Goal: Task Accomplishment & Management: Complete application form

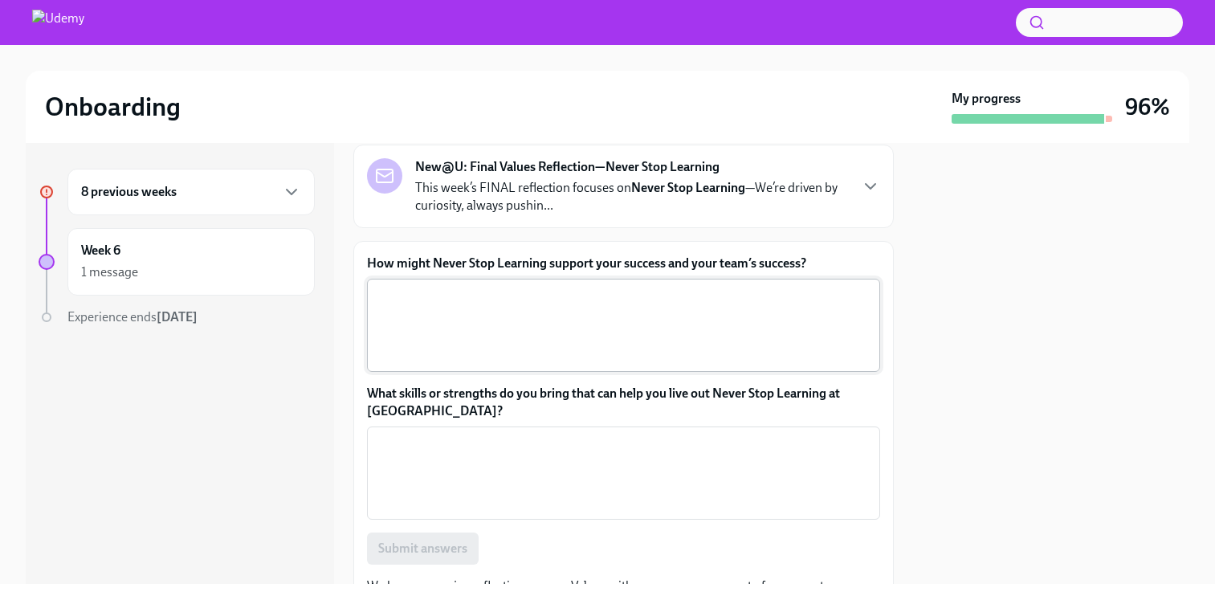
click at [476, 317] on textarea "How might Never Stop Learning support your success and your team’s success?" at bounding box center [624, 325] width 494 height 77
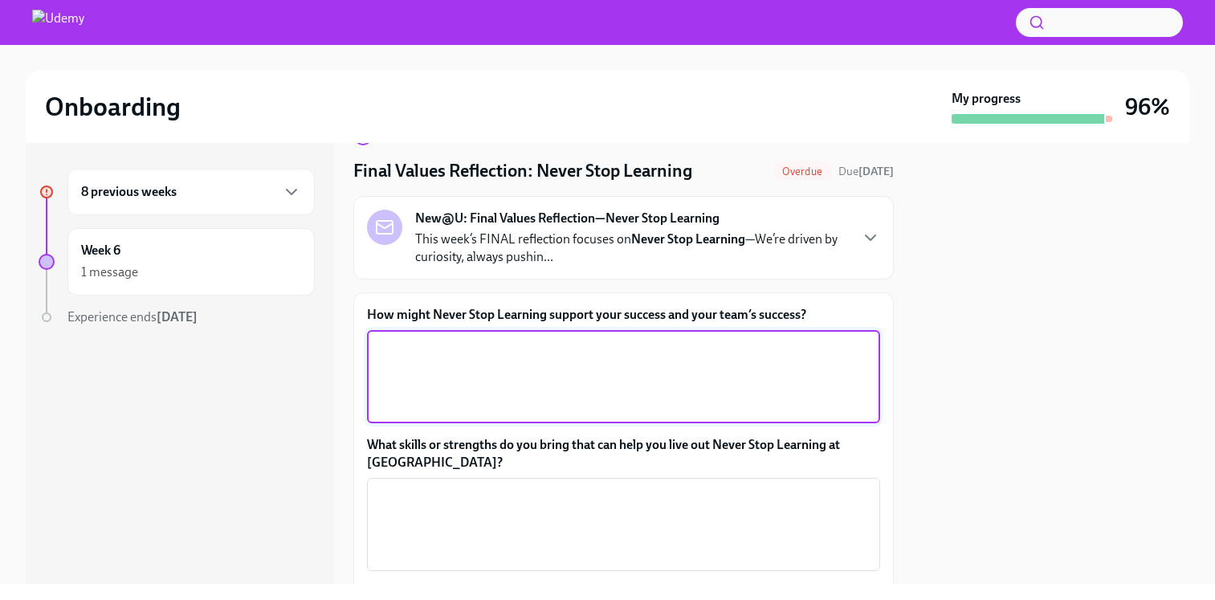
scroll to position [28, 0]
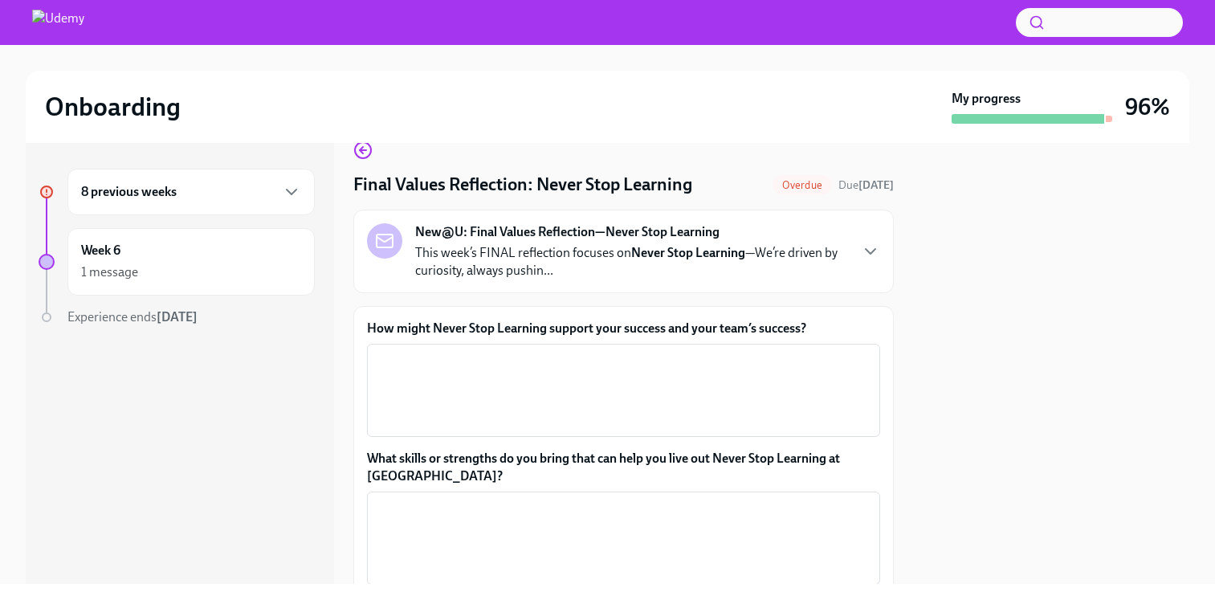
click at [844, 270] on p "This week’s FINAL reflection focuses on Never Stop Learning —We’re driven by cu…" at bounding box center [631, 261] width 433 height 35
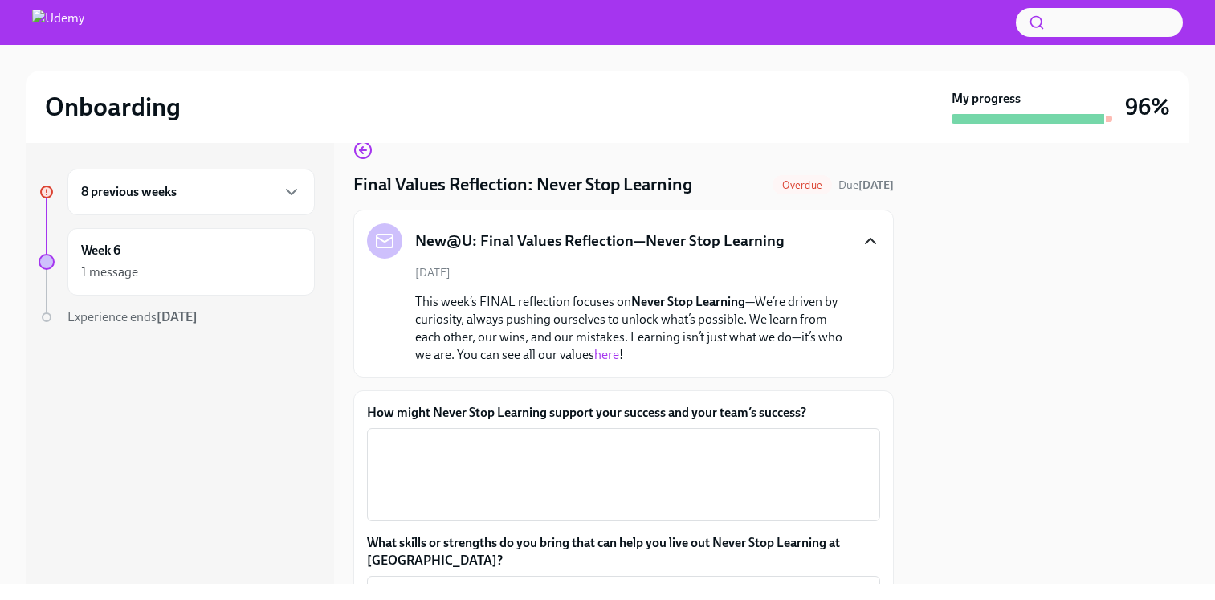
click at [868, 241] on icon "button" at bounding box center [871, 241] width 10 height 5
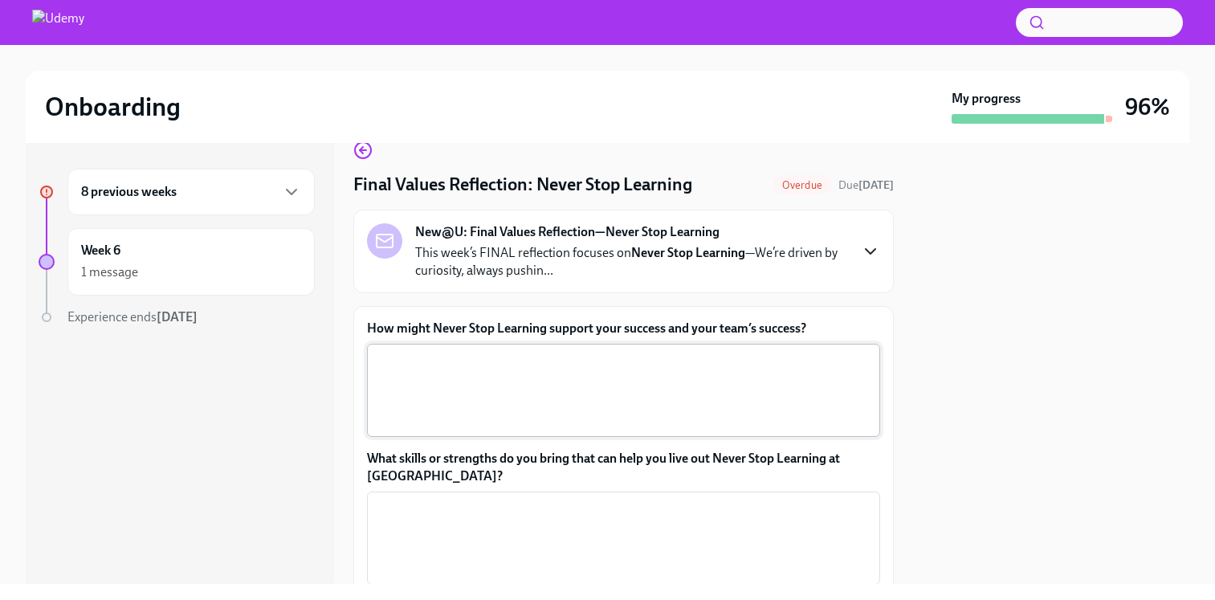
click at [702, 378] on textarea "How might Never Stop Learning support your success and your team’s success?" at bounding box center [624, 390] width 494 height 77
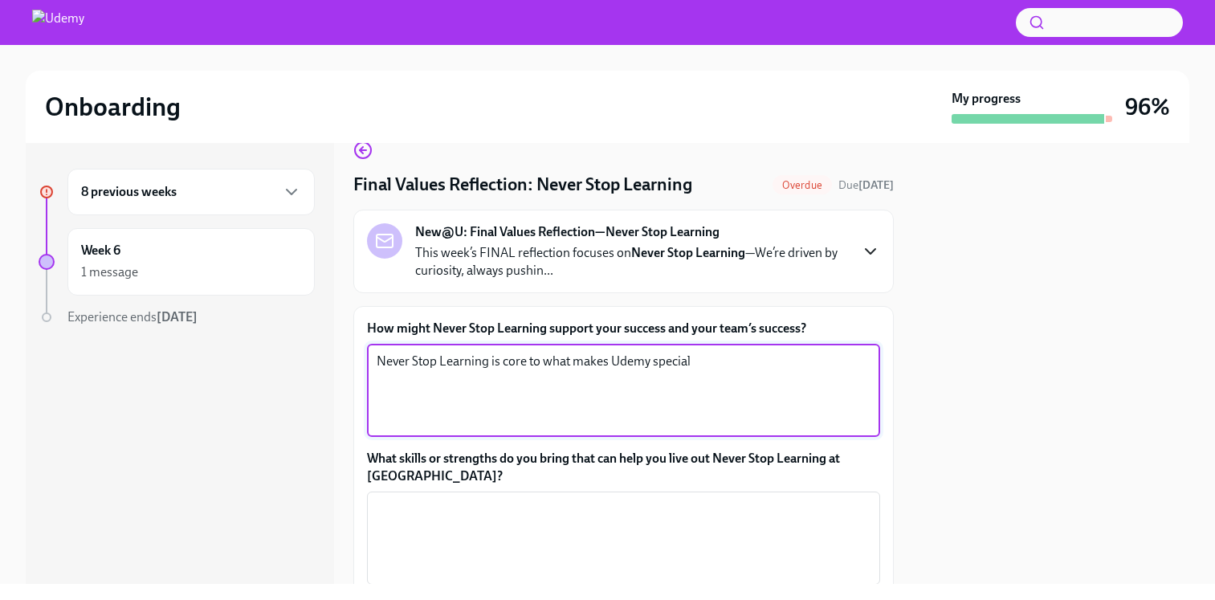
click at [614, 369] on textarea "Never Stop Learning is core to what makes Udemy special" at bounding box center [624, 390] width 494 height 77
click at [676, 363] on textarea "Never Stop Learning is core to what makes the Udemy special" at bounding box center [624, 390] width 494 height 77
click at [756, 362] on textarea "Never Stop Learning is core to what makes the Udemy team special" at bounding box center [624, 390] width 494 height 77
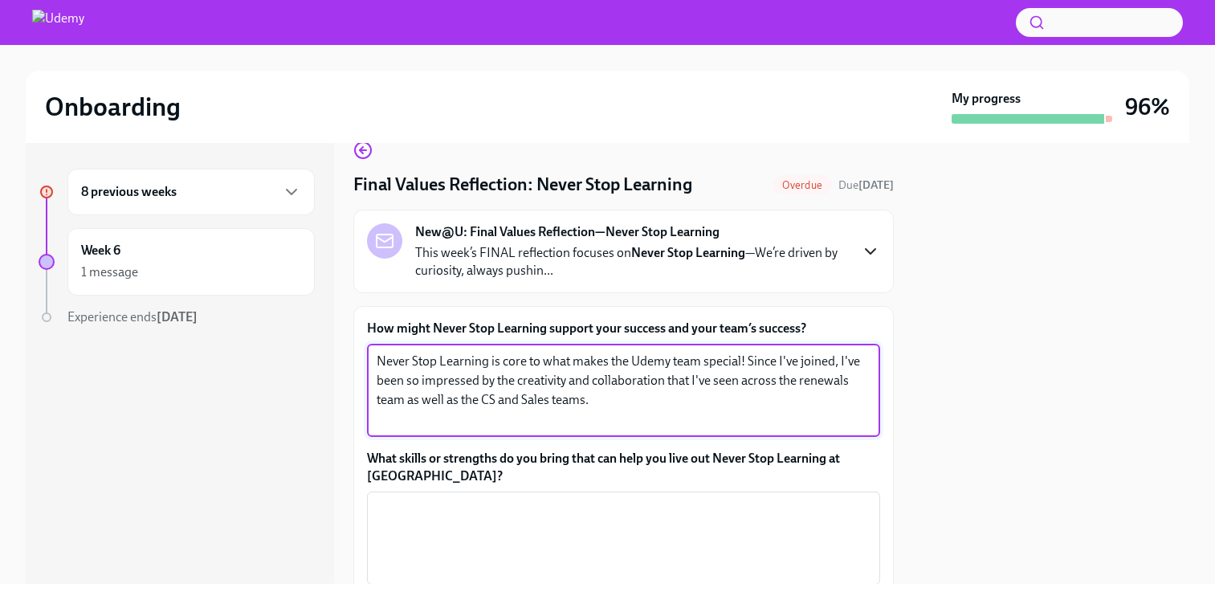
click at [839, 386] on textarea "Never Stop Learning is core to what makes the Udemy team special! Since I've jo…" at bounding box center [624, 390] width 494 height 77
click at [825, 408] on textarea "Never Stop Learning is core to what makes the Udemy team special! Since I've jo…" at bounding box center [624, 390] width 494 height 77
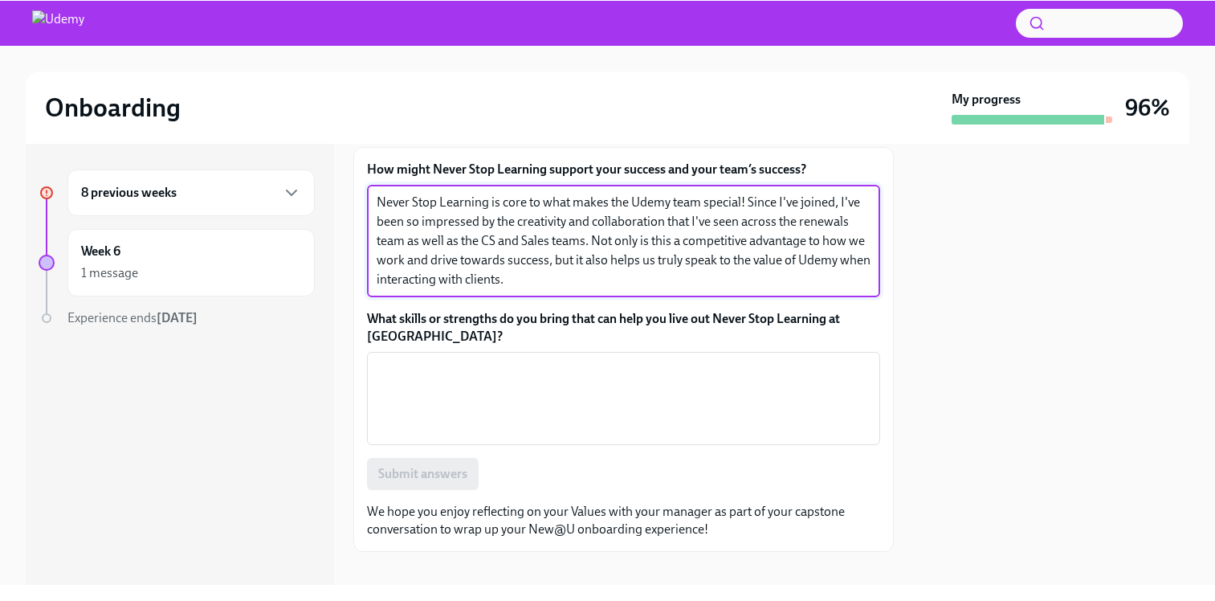
scroll to position [191, 0]
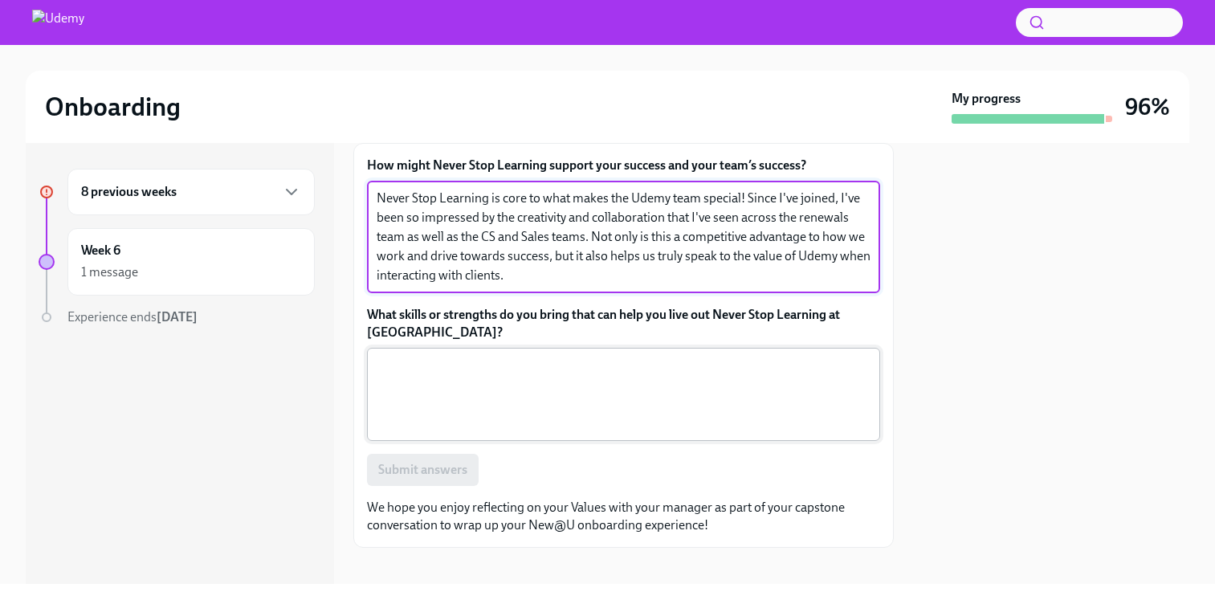
type textarea "Never Stop Learning is core to what makes the Udemy team special! Since I've jo…"
click at [551, 410] on textarea "What skills or strengths do you bring that can help you live out Never Stop Lea…" at bounding box center [624, 394] width 494 height 77
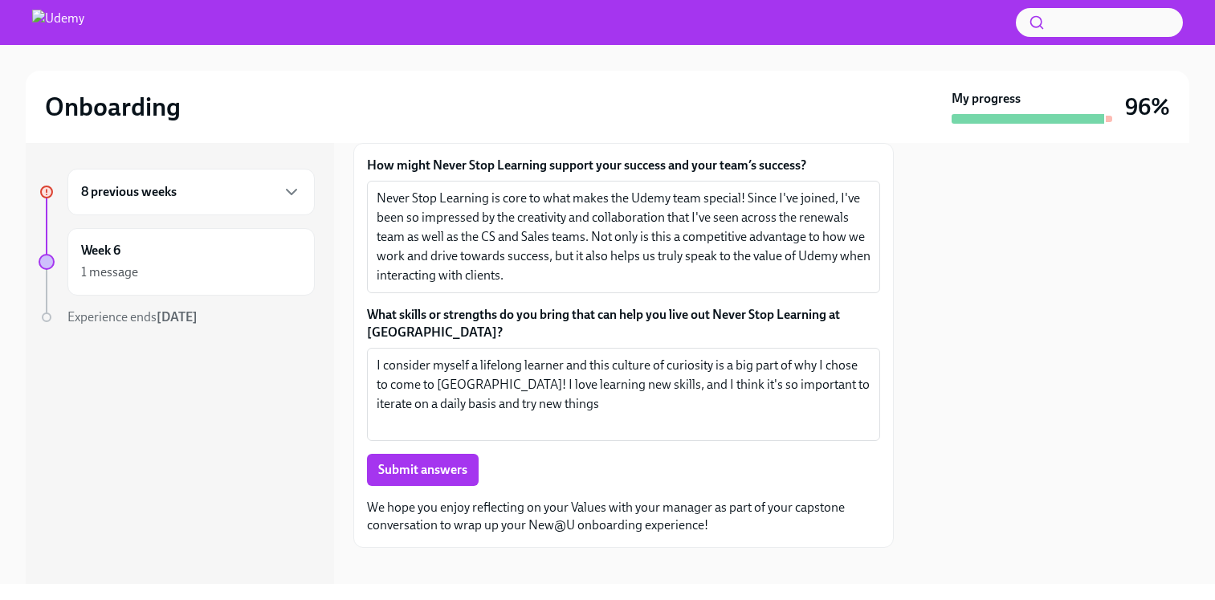
click at [1202, 596] on div "Onboarding My progress 96% 8 previous weeks Week 6 1 message Experience ends [D…" at bounding box center [607, 300] width 1215 height 600
click at [516, 414] on textarea "I consider myself a lifelong learner and this culture of curiosity is a big par…" at bounding box center [624, 394] width 494 height 77
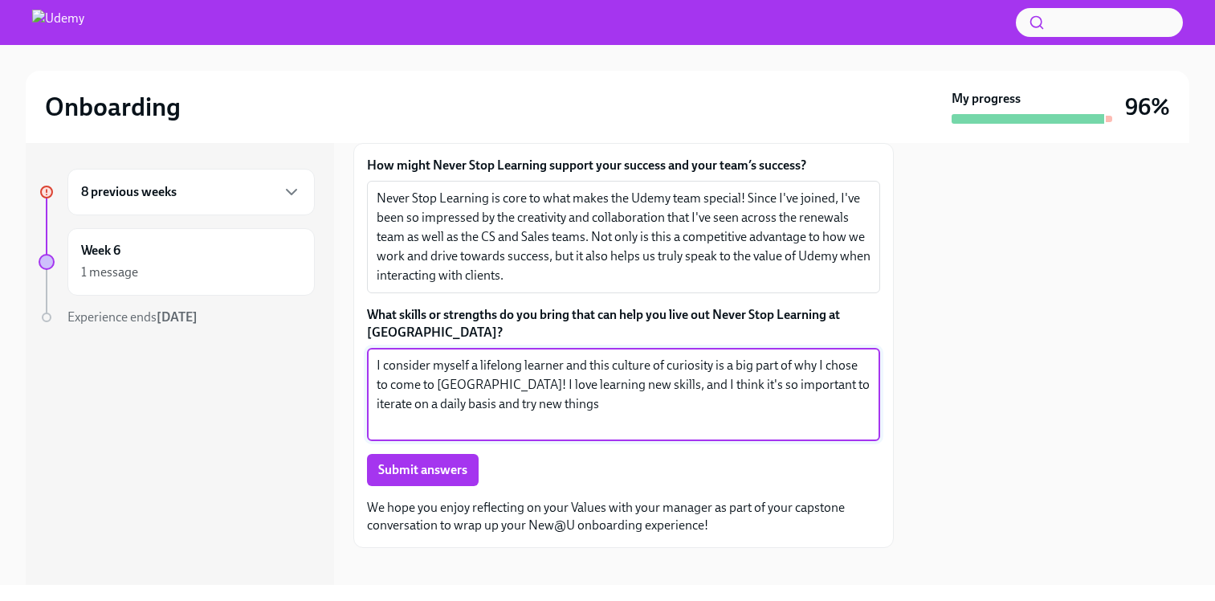
drag, startPoint x: 512, startPoint y: 411, endPoint x: 473, endPoint y: 409, distance: 39.4
click at [473, 409] on textarea "I consider myself a lifelong learner and this culture of curiosity is a big par…" at bounding box center [624, 394] width 494 height 77
click at [665, 398] on textarea "I consider myself a lifelong learner and this culture of curiosity is a big par…" at bounding box center [624, 394] width 494 height 77
click at [798, 401] on textarea "I consider myself a lifelong learner and this culture of curiosity is a big par…" at bounding box center [624, 394] width 494 height 77
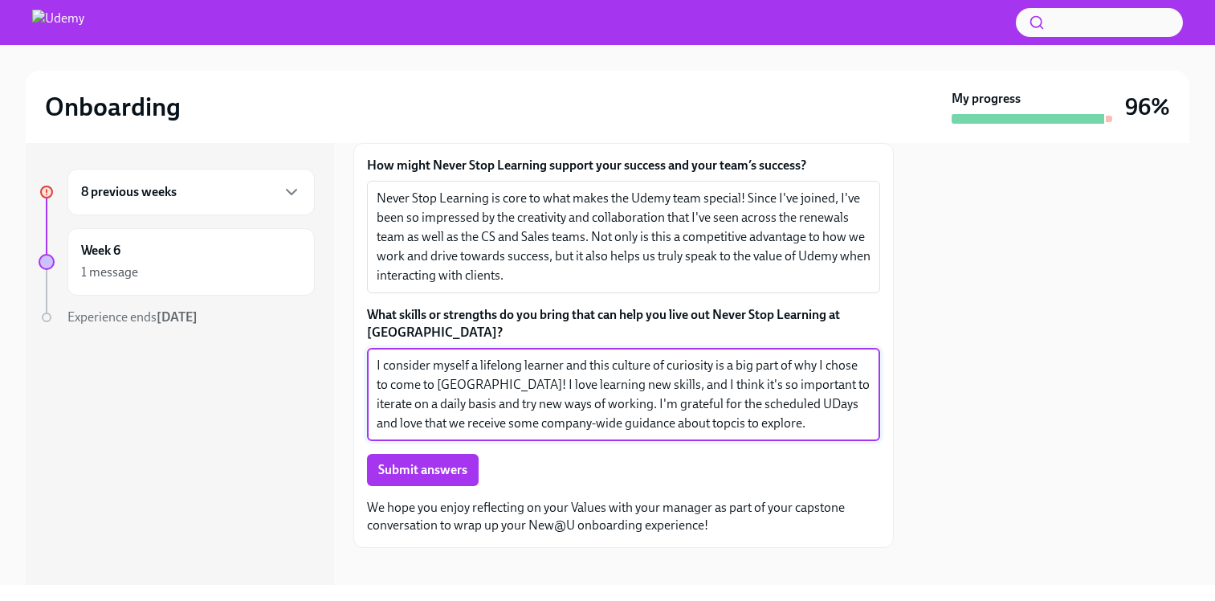
click at [636, 426] on textarea "I consider myself a lifelong learner and this culture of curiosity is a big par…" at bounding box center [624, 394] width 494 height 77
click at [640, 422] on textarea "I consider myself a lifelong learner and this culture of curiosity is a big par…" at bounding box center [624, 394] width 494 height 77
click at [651, 422] on textarea "I consider myself a lifelong learner and this culture of curiosity is a big par…" at bounding box center [624, 394] width 494 height 77
click at [732, 412] on textarea "I consider myself a lifelong learner and this culture of curiosity is a big par…" at bounding box center [624, 394] width 494 height 77
click at [732, 427] on textarea "I consider myself a lifelong learner and this culture of curiosity is a big par…" at bounding box center [624, 394] width 494 height 77
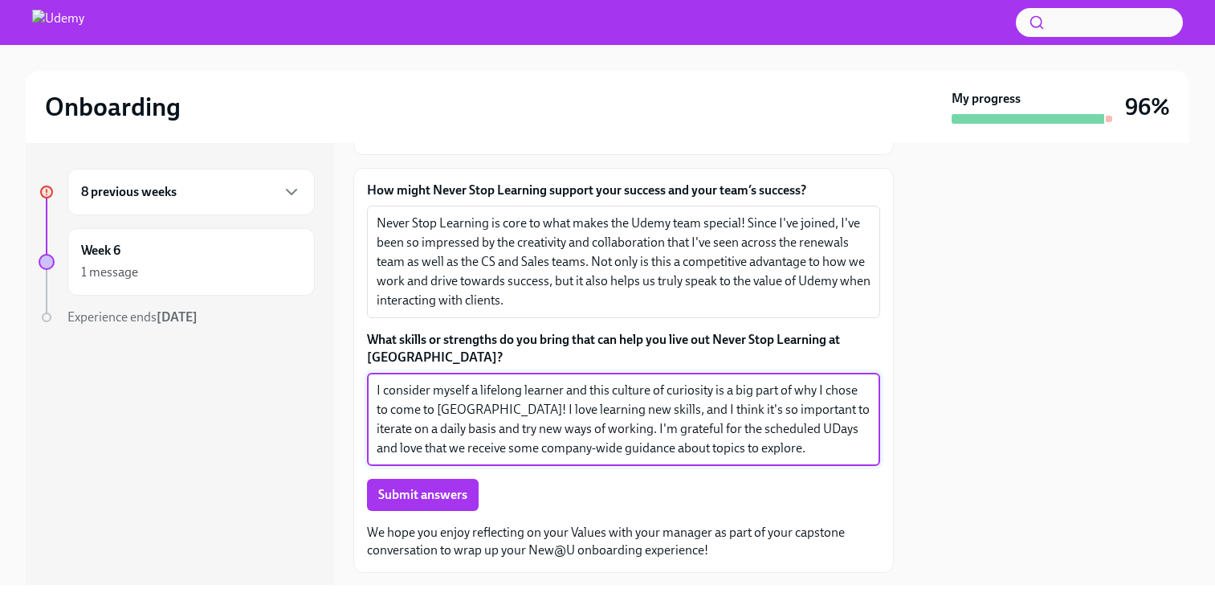
scroll to position [167, 0]
click at [451, 448] on textarea "I consider myself a lifelong learner and this culture of curiosity is a big par…" at bounding box center [624, 418] width 494 height 77
click at [695, 435] on textarea "I consider myself a lifelong learner and this culture of curiosity is a big par…" at bounding box center [624, 418] width 494 height 77
click at [704, 456] on textarea "I consider myself a lifelong learner and this culture of curiosity is a big par…" at bounding box center [624, 418] width 494 height 77
type textarea "I consider myself a lifelong learner and this culture of curiosity is a big par…"
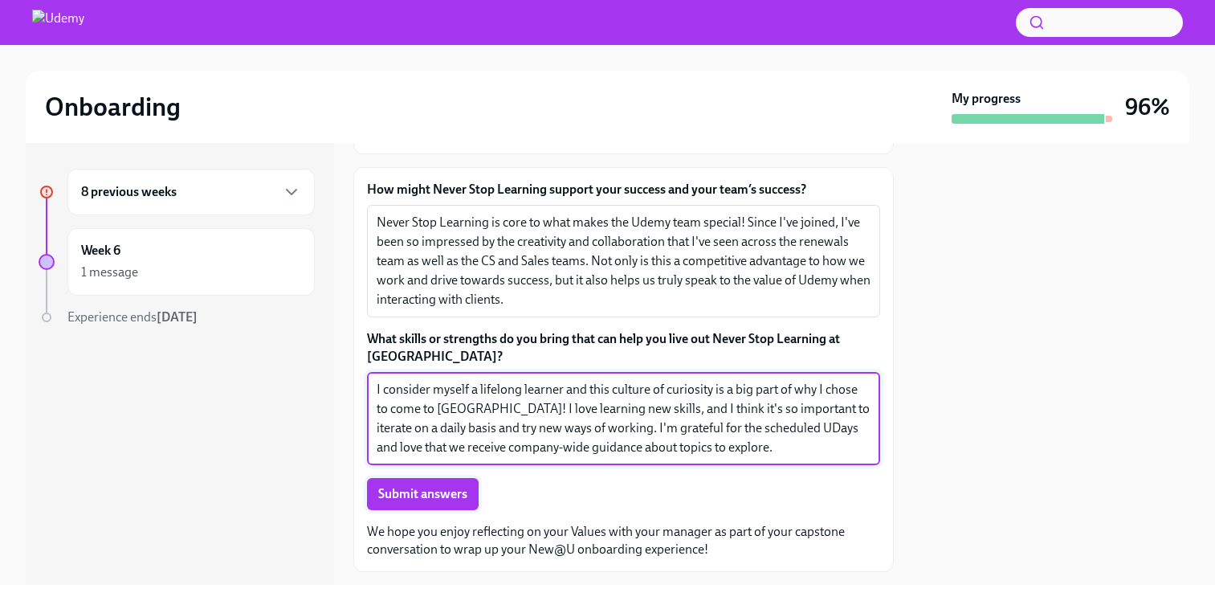
click at [406, 487] on span "Submit answers" at bounding box center [422, 494] width 89 height 16
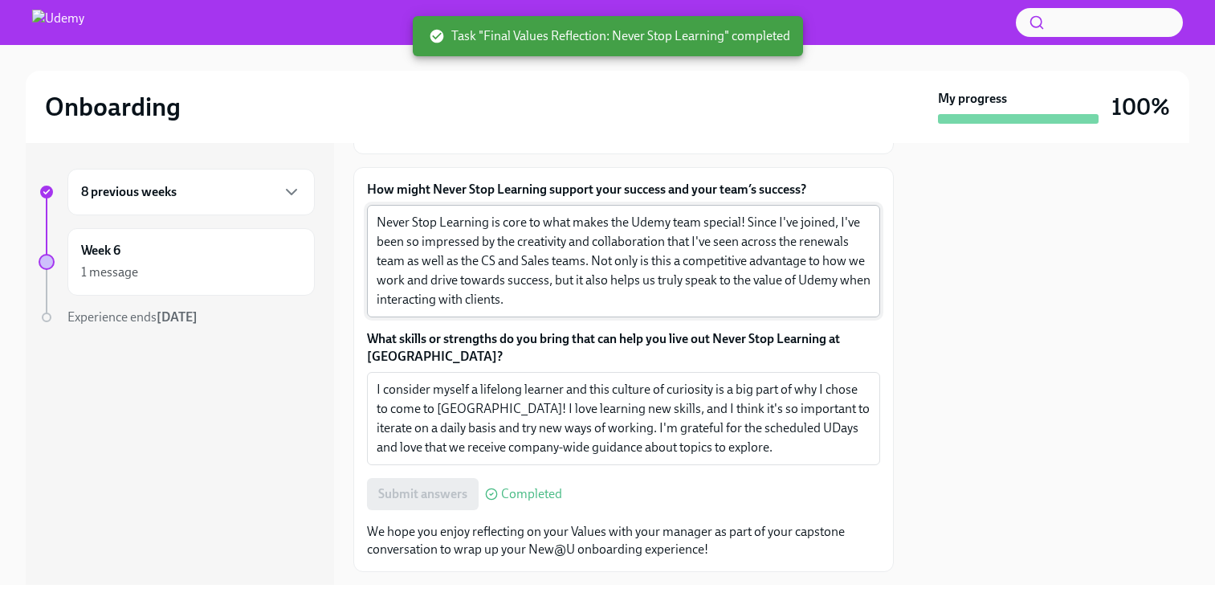
scroll to position [0, 0]
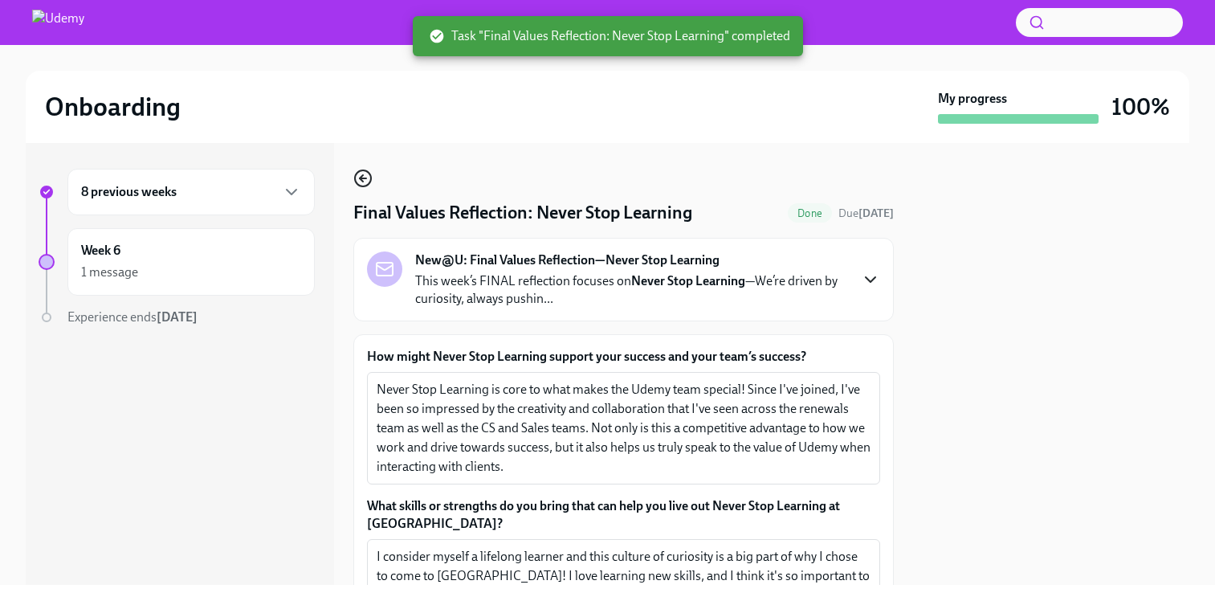
click at [361, 174] on icon "button" at bounding box center [362, 178] width 19 height 19
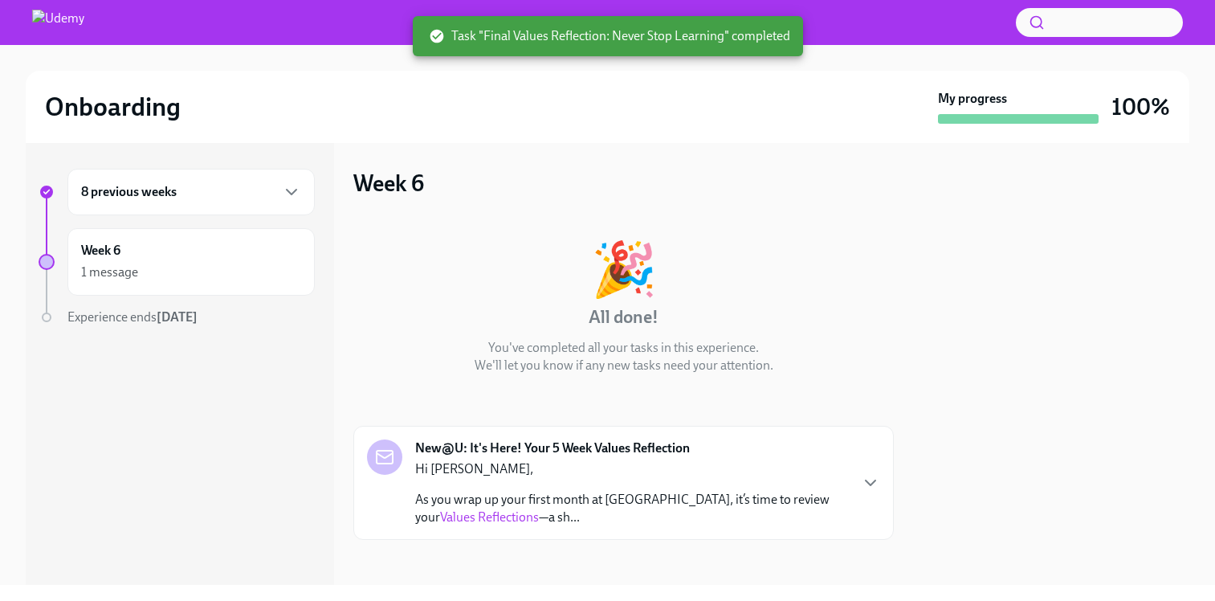
scroll to position [6, 0]
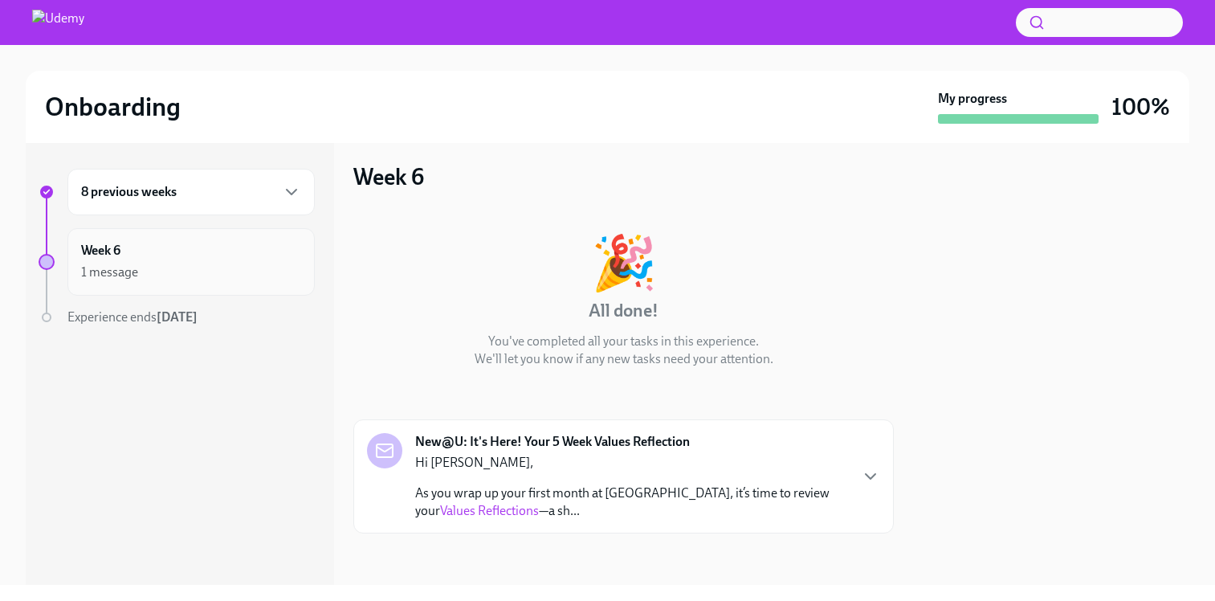
click at [121, 267] on div "1 message" at bounding box center [109, 272] width 57 height 18
click at [233, 417] on div "8 previous weeks Week 6 1 message Experience ends [DATE]" at bounding box center [180, 364] width 308 height 442
click at [881, 463] on div "New@U: It's Here! Your 5 Week Values Reflection Hi [PERSON_NAME], As you wrap u…" at bounding box center [623, 476] width 541 height 114
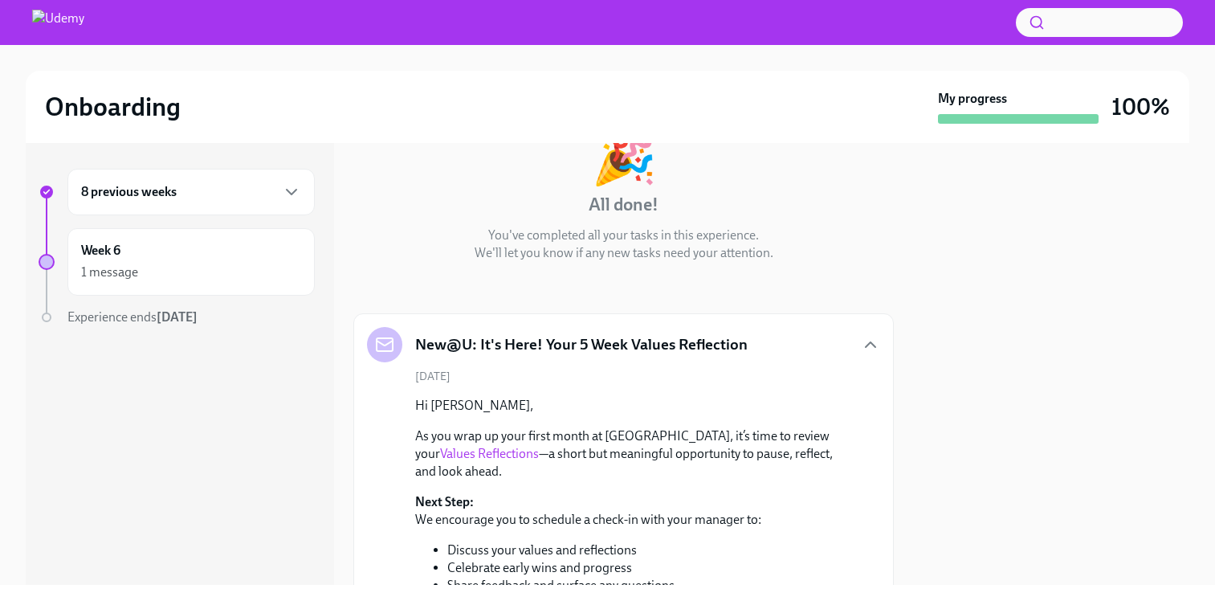
scroll to position [79, 0]
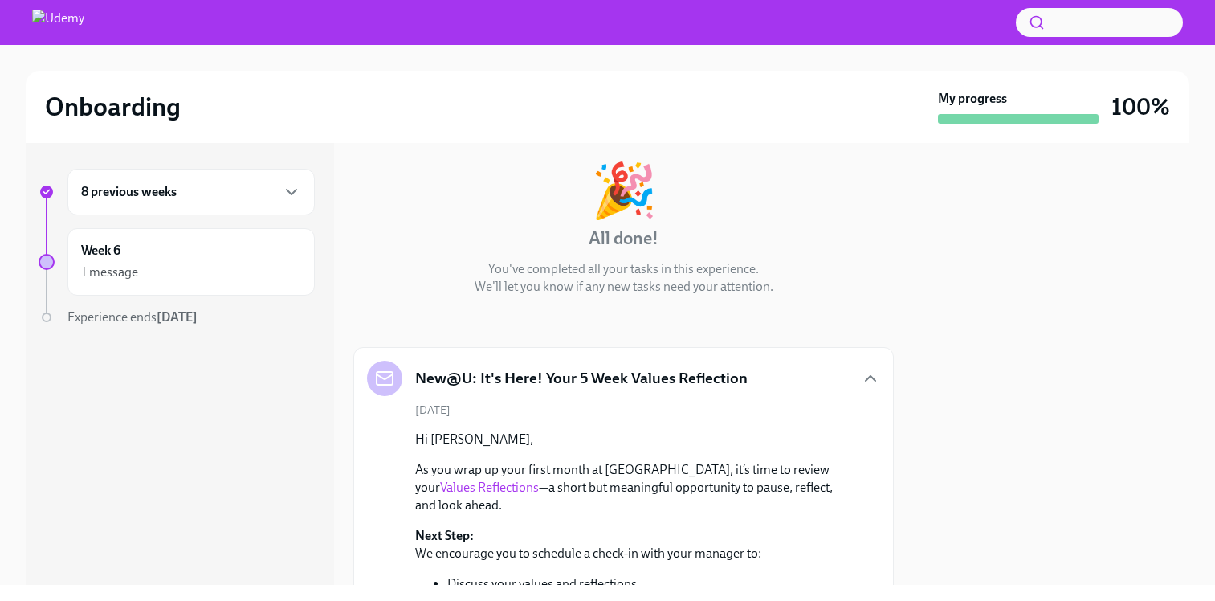
click at [843, 372] on div "New@U: It's Here! Your 5 Week Values Reflection" at bounding box center [623, 378] width 513 height 35
click at [857, 373] on div "New@U: It's Here! Your 5 Week Values Reflection" at bounding box center [623, 378] width 513 height 35
click at [867, 373] on icon "button" at bounding box center [870, 378] width 19 height 19
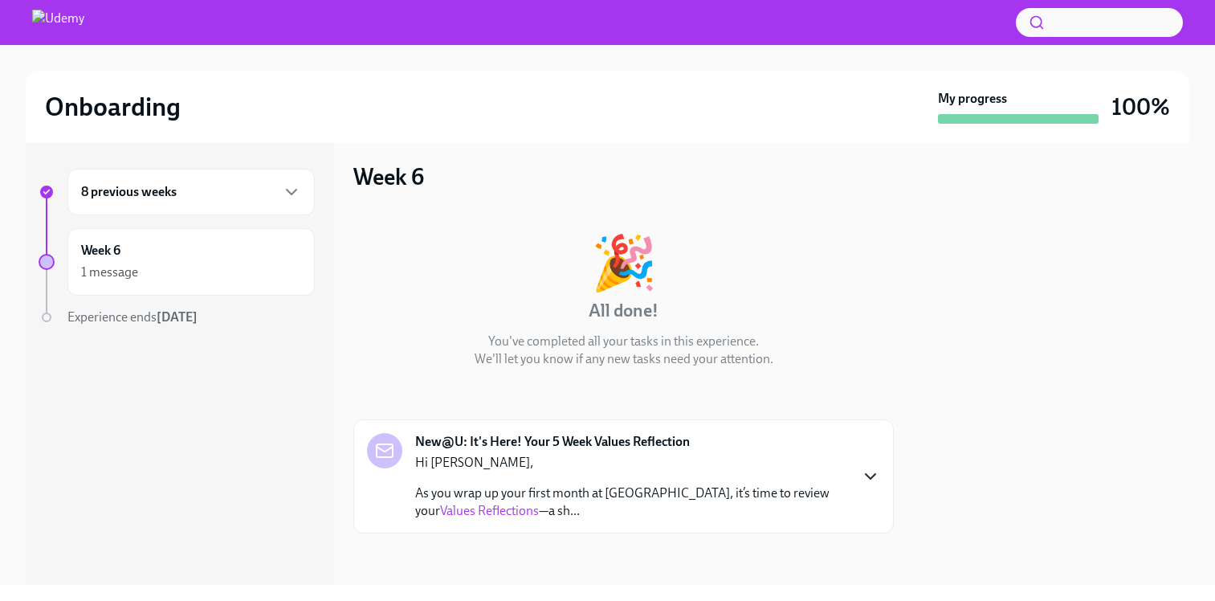
scroll to position [6, 0]
